Goal: Download file/media

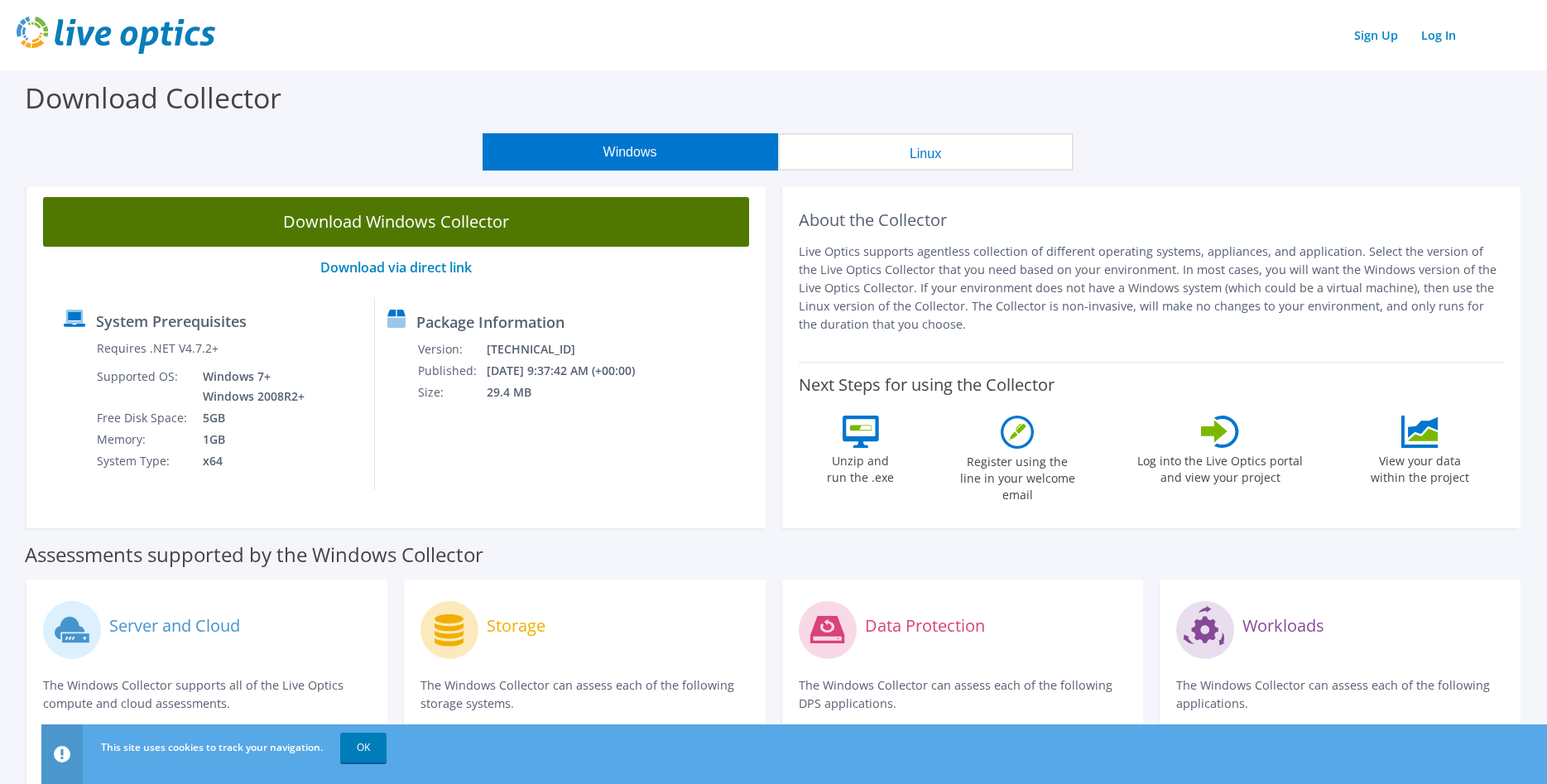
click at [373, 227] on link "Download Windows Collector" at bounding box center [395, 222] width 706 height 50
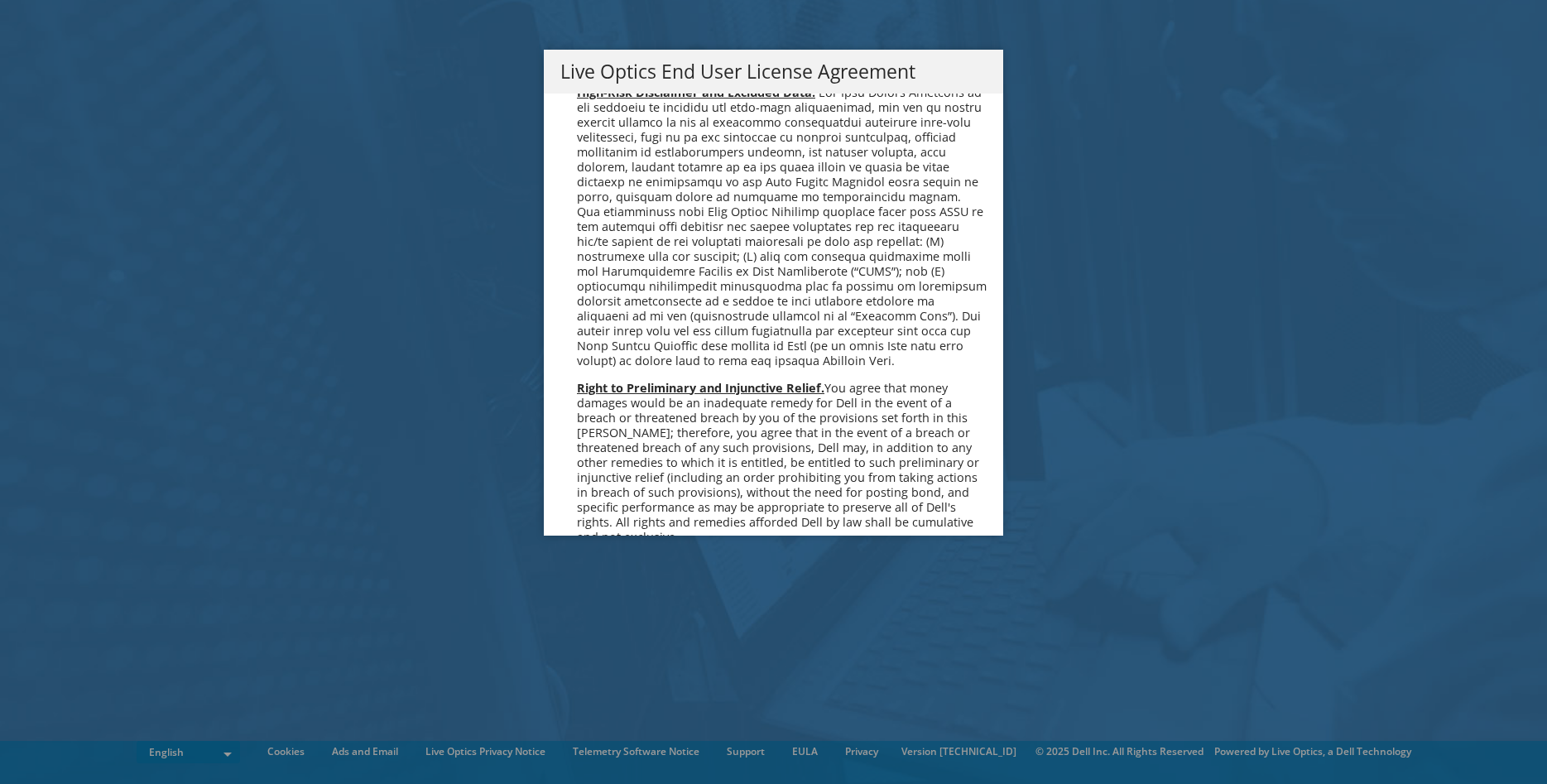
scroll to position [6066, 0]
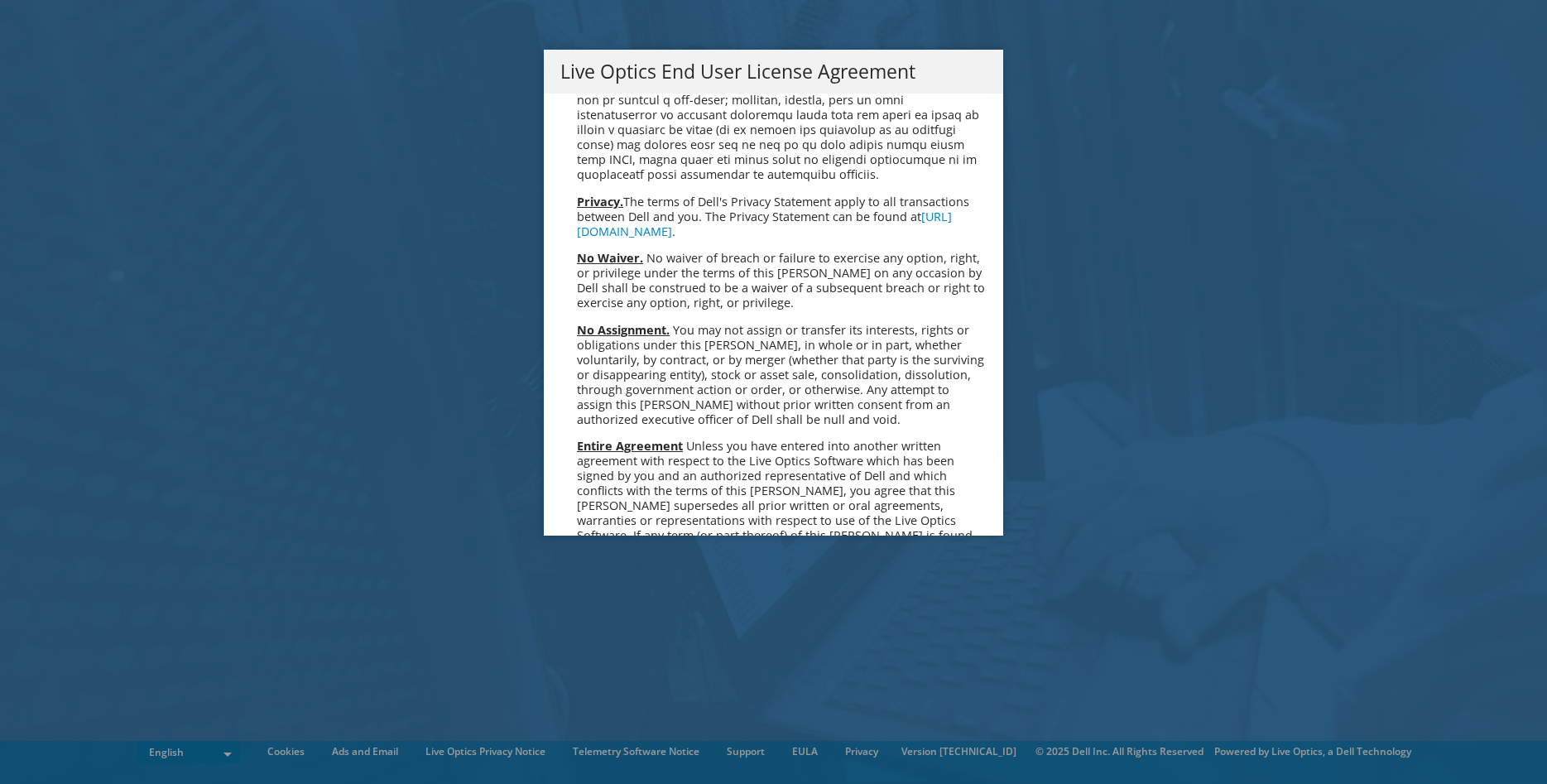
click at [602, 690] on link "Accept" at bounding box center [602, 710] width 84 height 40
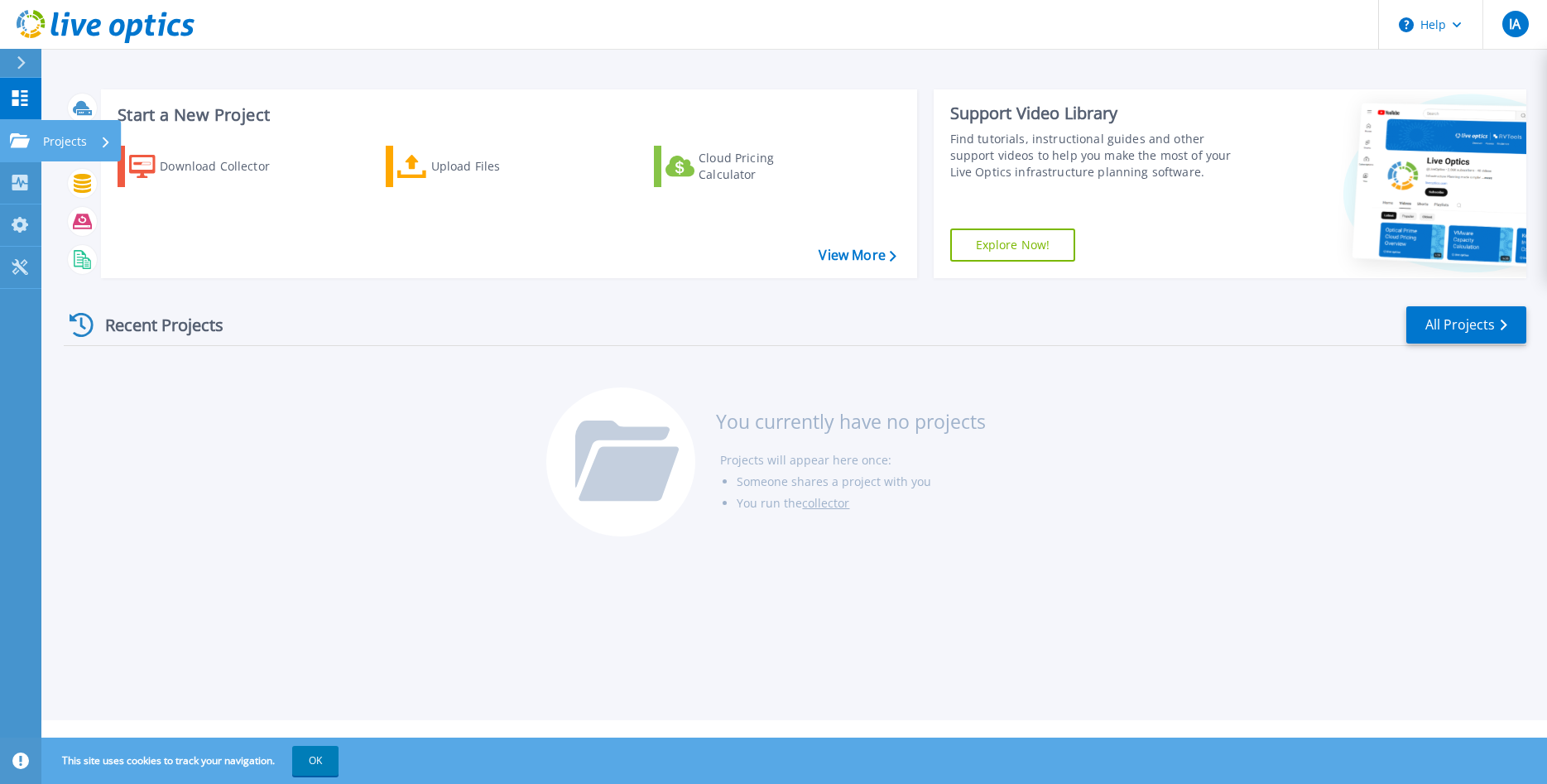
click at [10, 146] on icon at bounding box center [19, 140] width 19 height 14
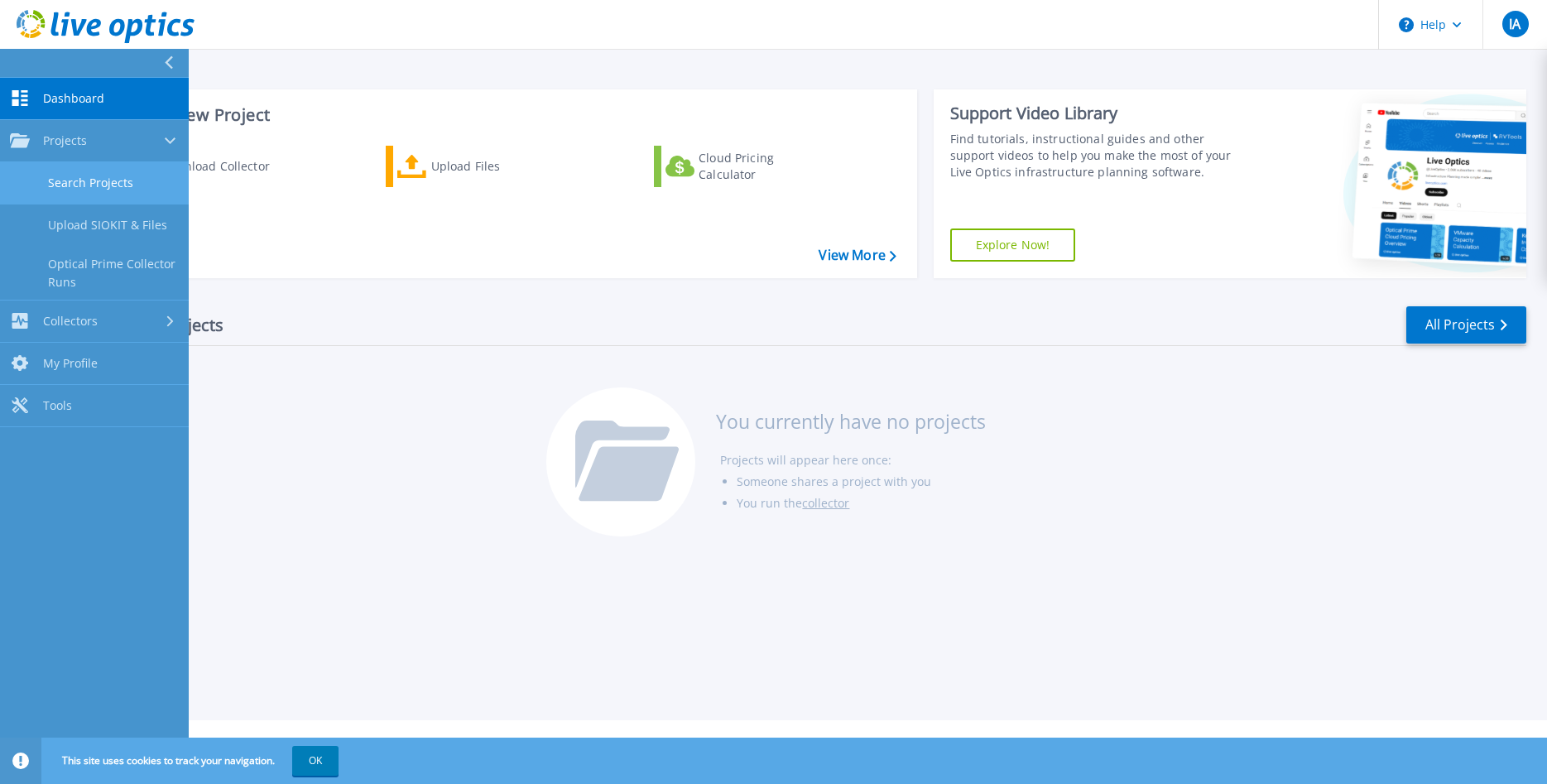
click at [83, 177] on link "Search Projects" at bounding box center [94, 183] width 188 height 42
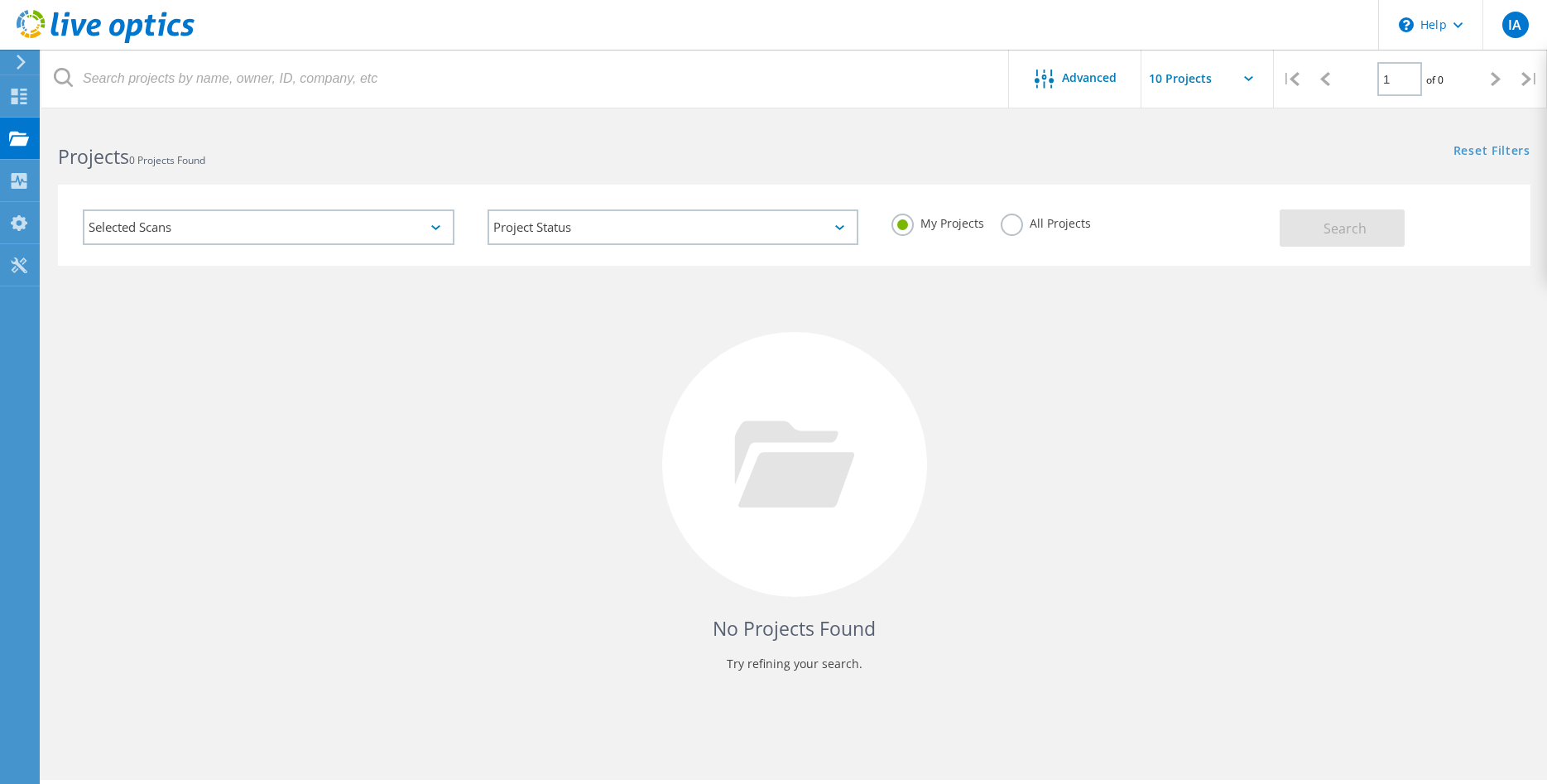
click at [372, 232] on div "Selected Scans" at bounding box center [268, 227] width 372 height 35
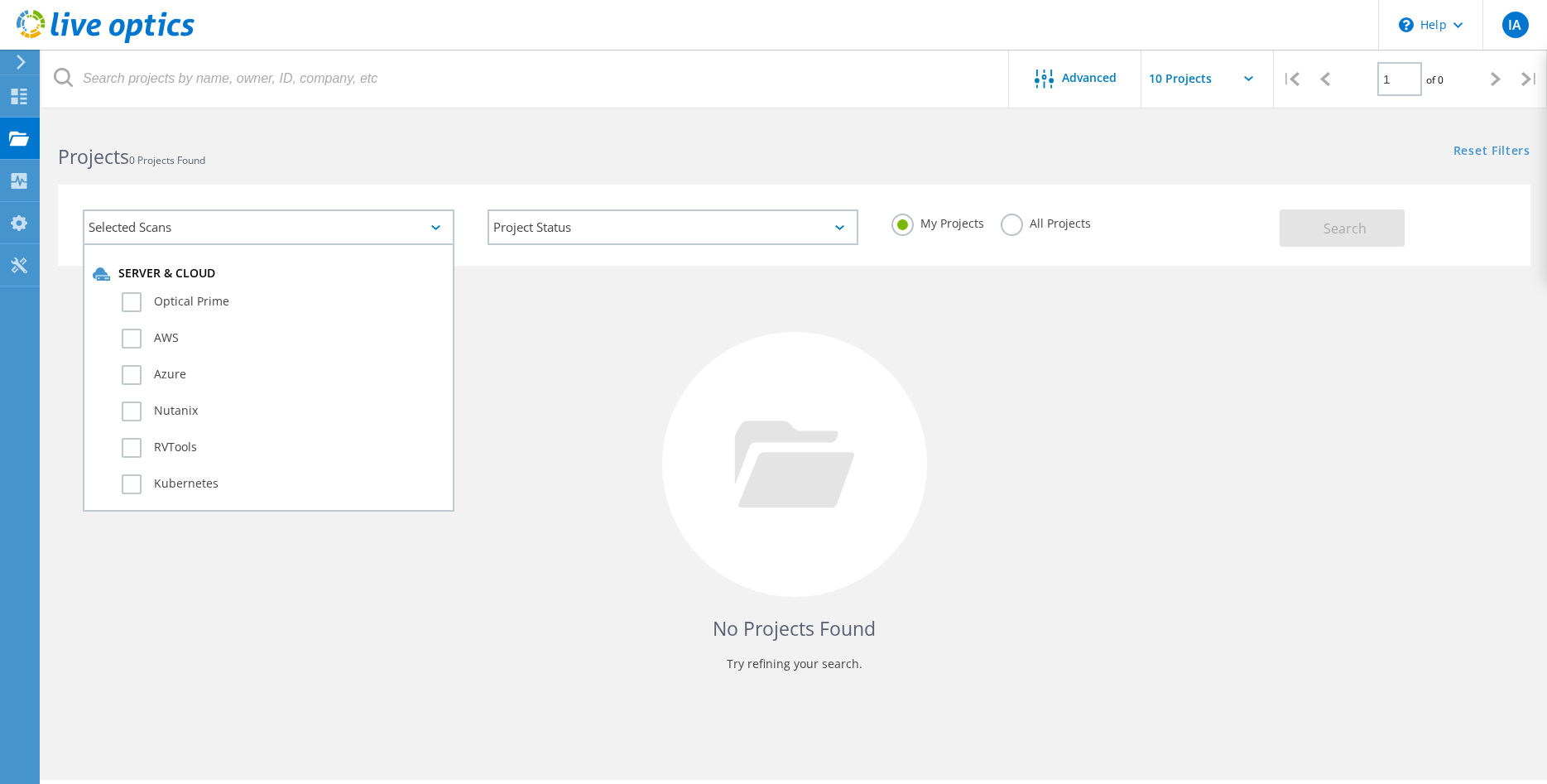
click at [372, 231] on div "Selected Scans" at bounding box center [268, 227] width 372 height 35
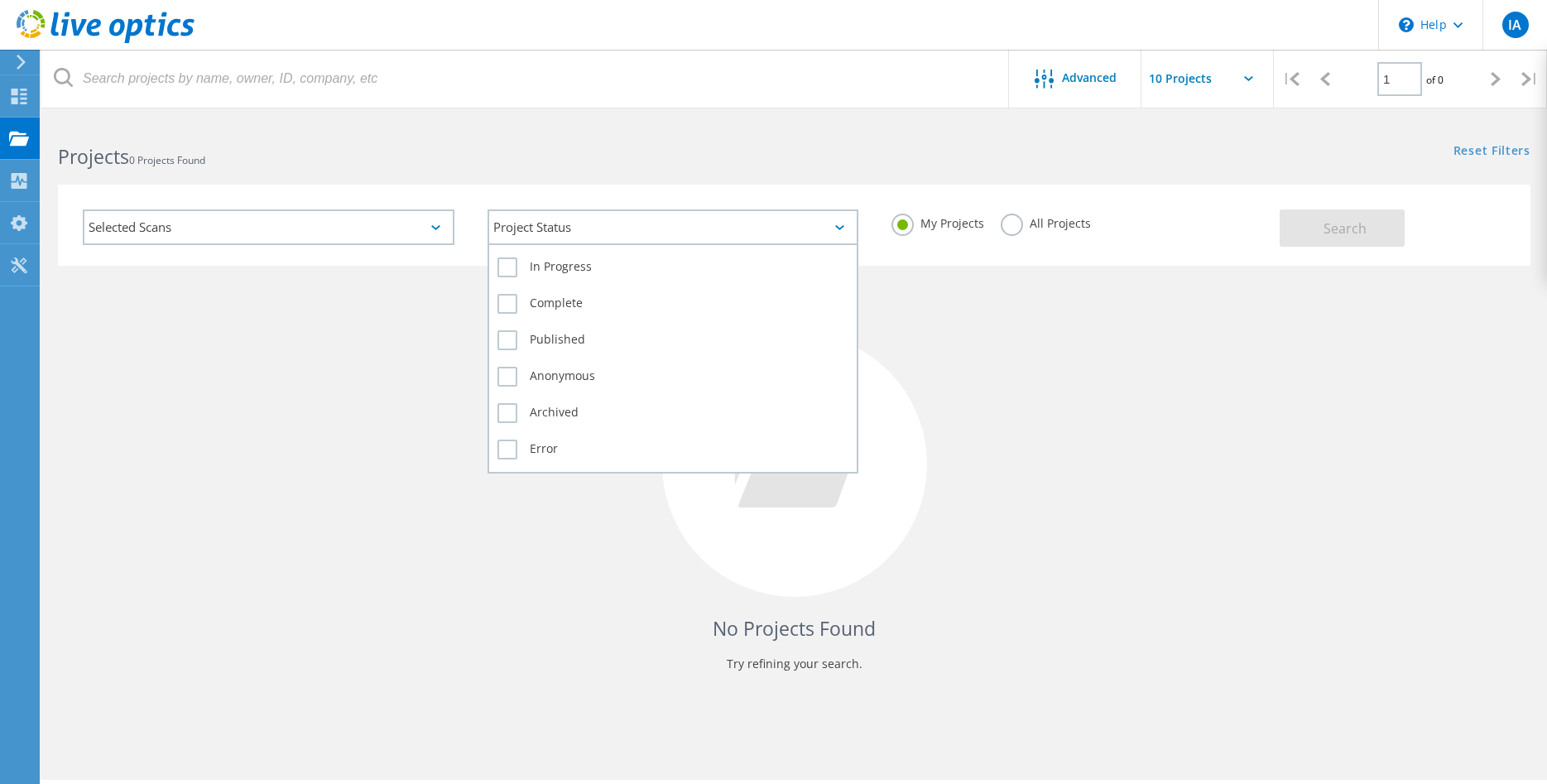
click at [525, 238] on div "Project Status" at bounding box center [673, 227] width 372 height 35
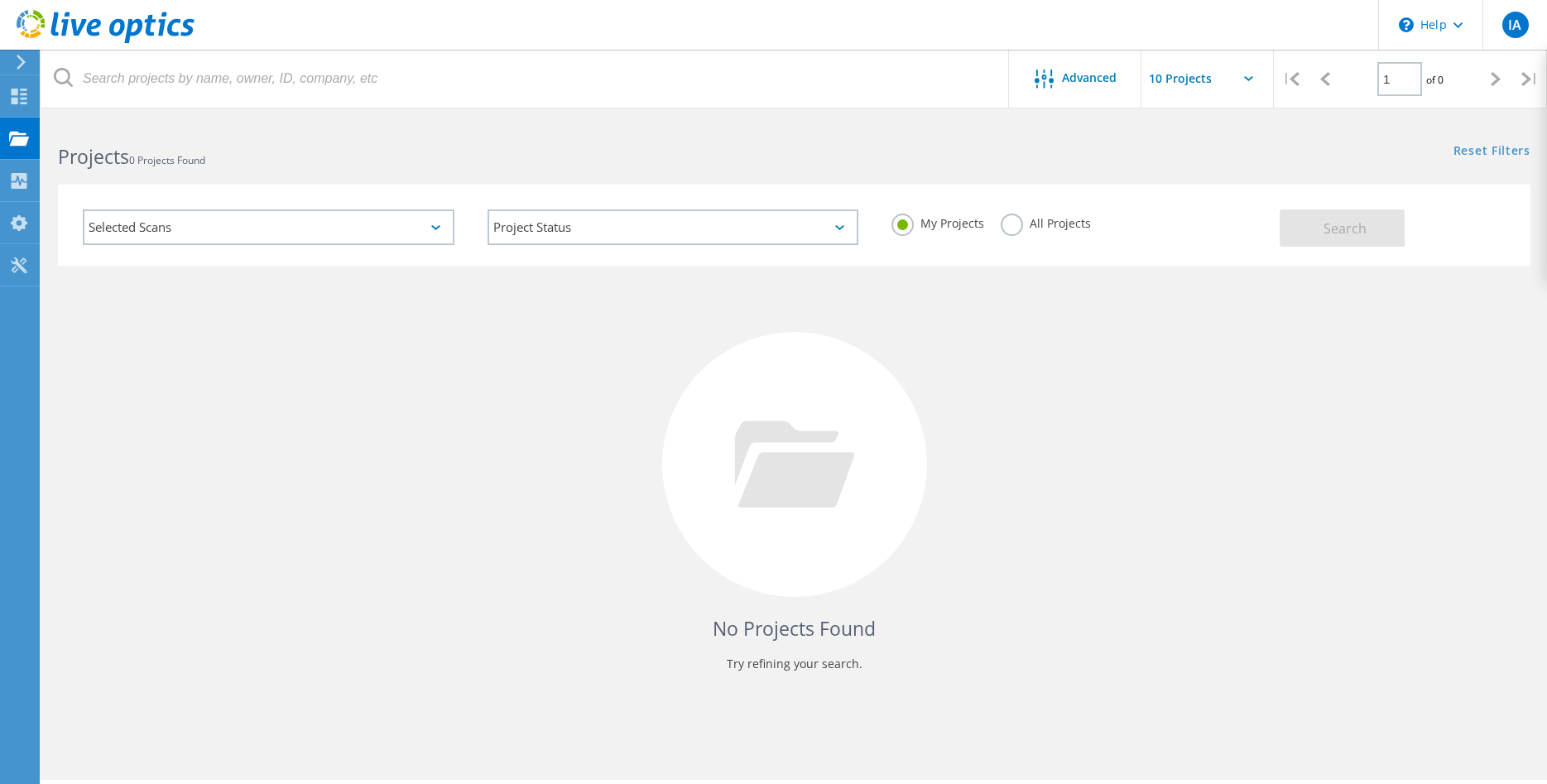
click at [529, 161] on h2 "Projects 0 Projects Found" at bounding box center [417, 156] width 719 height 27
click at [19, 104] on icon at bounding box center [19, 96] width 19 height 16
